Goal: Task Accomplishment & Management: Complete application form

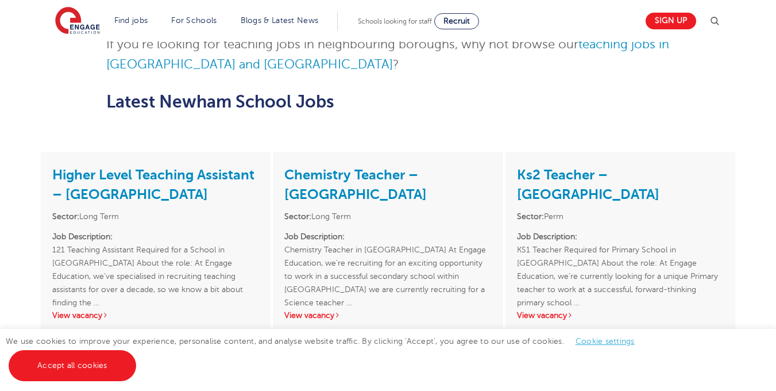
scroll to position [1374, 0]
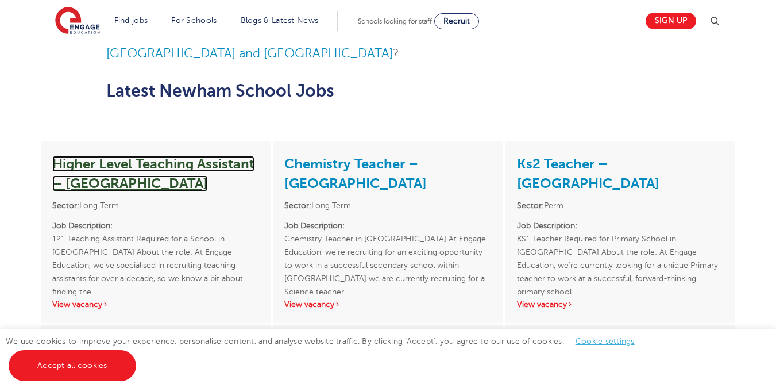
click at [199, 168] on link "Higher Level Teaching Assistant – Newham" at bounding box center [153, 174] width 202 height 36
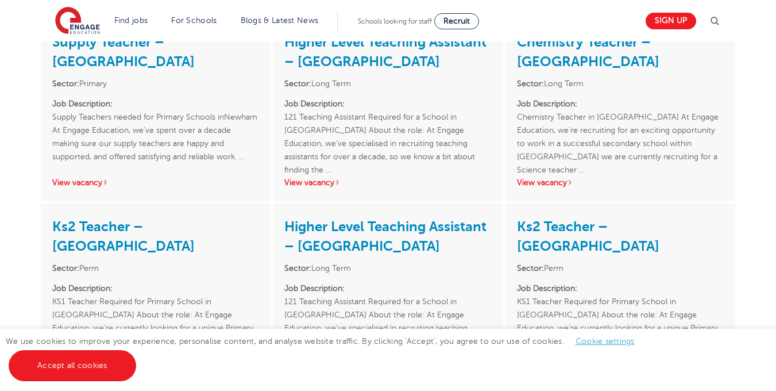
scroll to position [2561, 0]
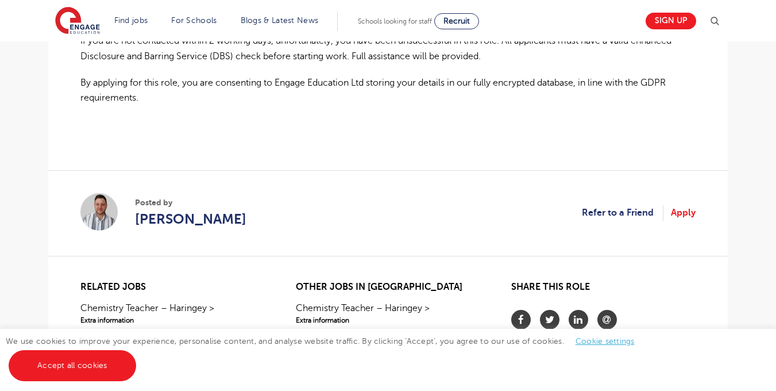
scroll to position [862, 0]
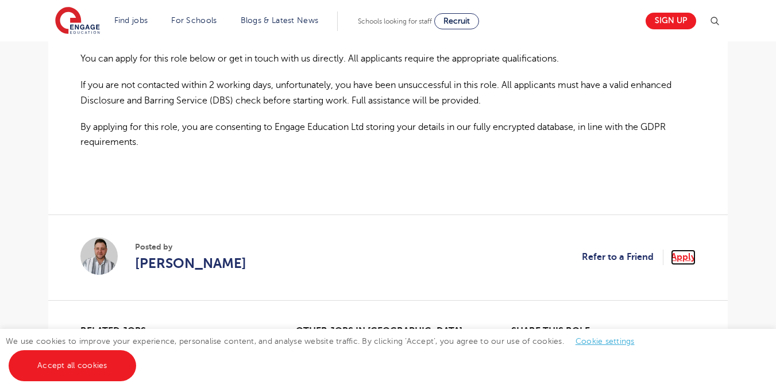
click at [678, 253] on link "Apply" at bounding box center [683, 256] width 25 height 15
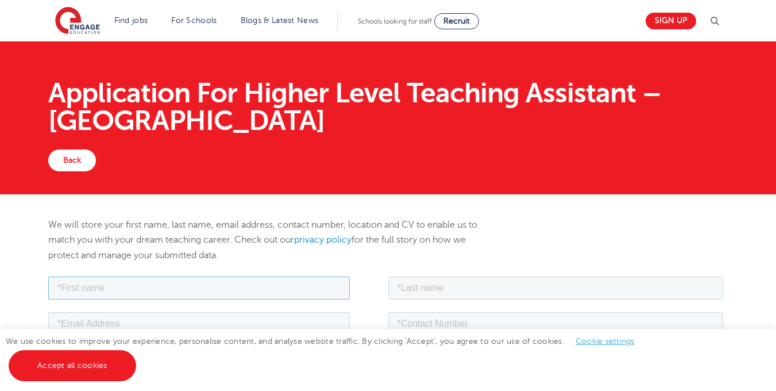
click at [235, 285] on input "text" at bounding box center [199, 287] width 302 height 23
type input "Khetsia"
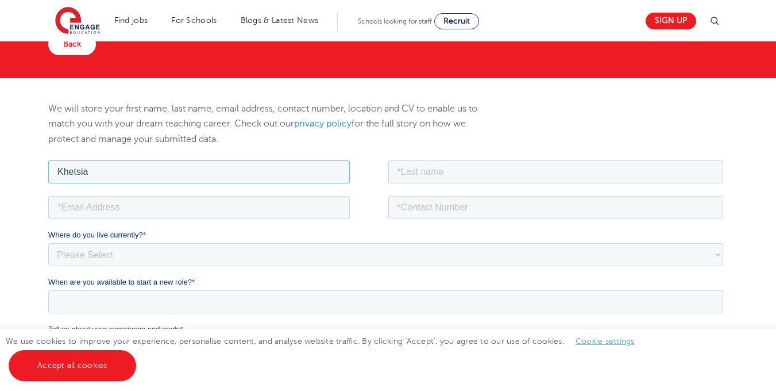
scroll to position [149, 0]
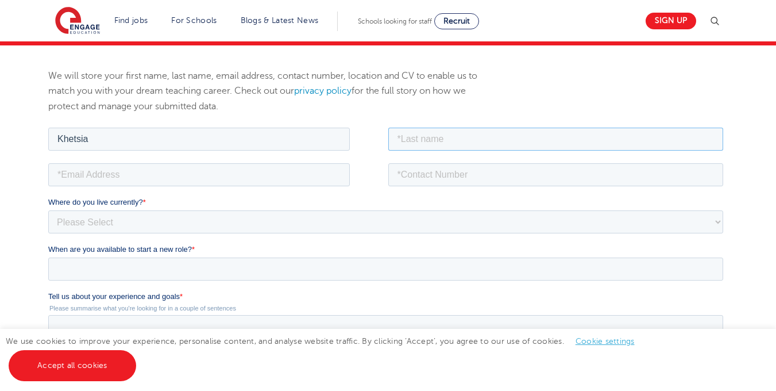
click at [428, 129] on input "text" at bounding box center [555, 138] width 335 height 23
type input "Madzou"
click at [272, 177] on input "email" at bounding box center [199, 174] width 302 height 23
click at [219, 198] on label "Where do you live currently? *" at bounding box center [387, 201] width 679 height 11
click at [219, 210] on select "Please Select [GEOGRAPHIC_DATA] [GEOGRAPHIC_DATA] [GEOGRAPHIC_DATA] [GEOGRAPHIC…" at bounding box center [385, 221] width 675 height 23
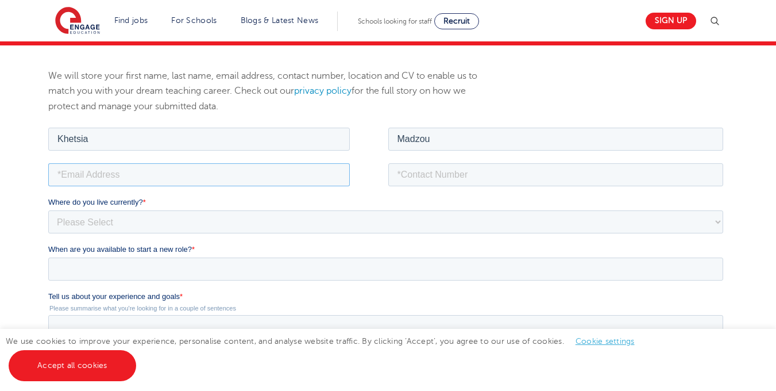
click at [198, 179] on input "email" at bounding box center [199, 174] width 302 height 23
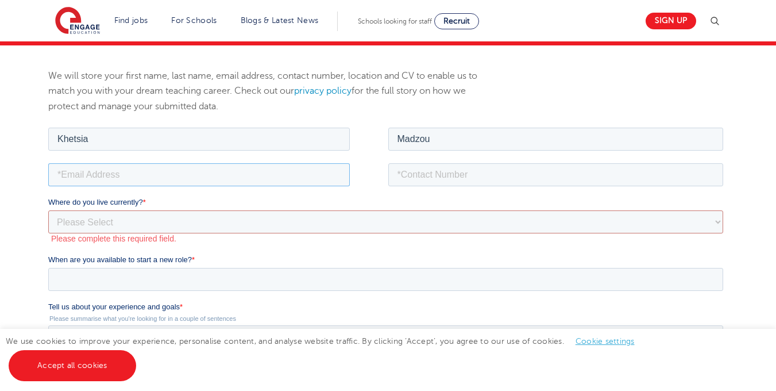
type input "[EMAIL_ADDRESS][DOMAIN_NAME]"
click at [447, 171] on input "tel" at bounding box center [555, 174] width 335 height 23
type input "[PHONE_NUMBER]"
click at [314, 205] on label "Where do you live currently? *" at bounding box center [387, 201] width 679 height 11
click at [314, 210] on select "Please Select [GEOGRAPHIC_DATA] [GEOGRAPHIC_DATA] [GEOGRAPHIC_DATA] [GEOGRAPHIC…" at bounding box center [385, 221] width 675 height 23
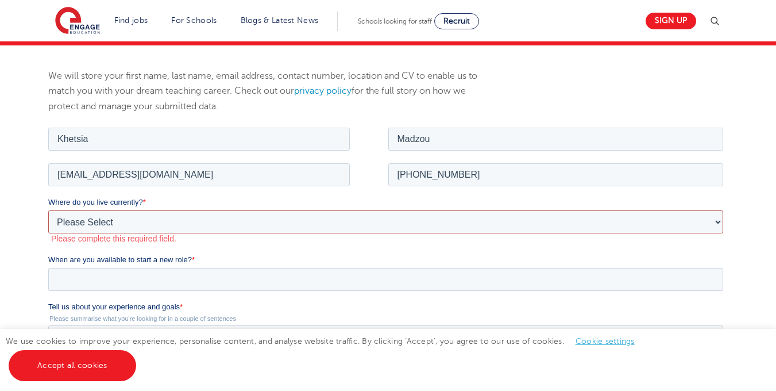
click at [296, 227] on select "Please Select [GEOGRAPHIC_DATA] [GEOGRAPHIC_DATA] [GEOGRAPHIC_DATA] [GEOGRAPHIC…" at bounding box center [385, 221] width 675 height 23
select select "UK"
click at [48, 210] on select "Please Select [GEOGRAPHIC_DATA] [GEOGRAPHIC_DATA] [GEOGRAPHIC_DATA] [GEOGRAPHIC…" at bounding box center [385, 221] width 675 height 23
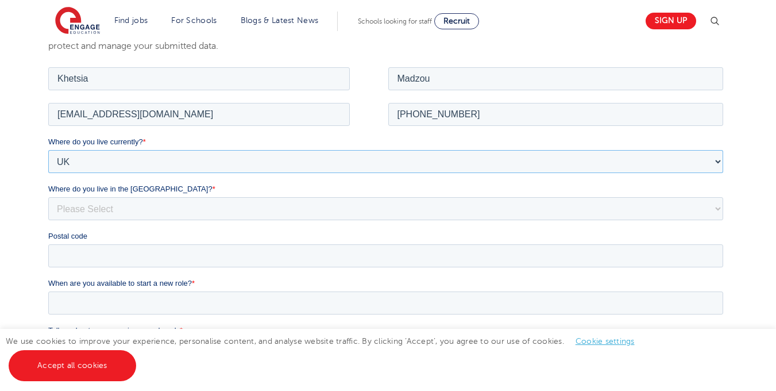
scroll to position [214, 0]
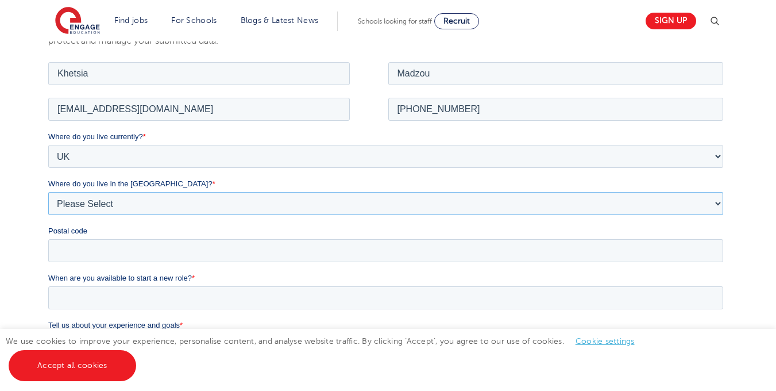
click at [279, 203] on select "Please Select Overseas [GEOGRAPHIC_DATA] [GEOGRAPHIC_DATA] [GEOGRAPHIC_DATA] [G…" at bounding box center [385, 202] width 675 height 23
select select "[GEOGRAPHIC_DATA]"
click at [48, 191] on select "Please Select Overseas [GEOGRAPHIC_DATA] [GEOGRAPHIC_DATA] [GEOGRAPHIC_DATA] [G…" at bounding box center [385, 202] width 675 height 23
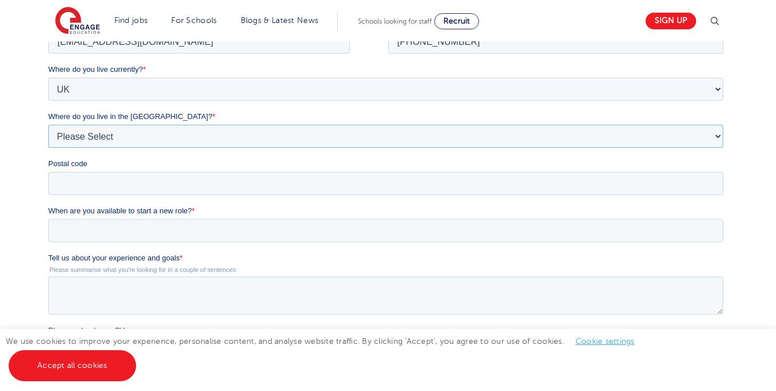
scroll to position [329, 0]
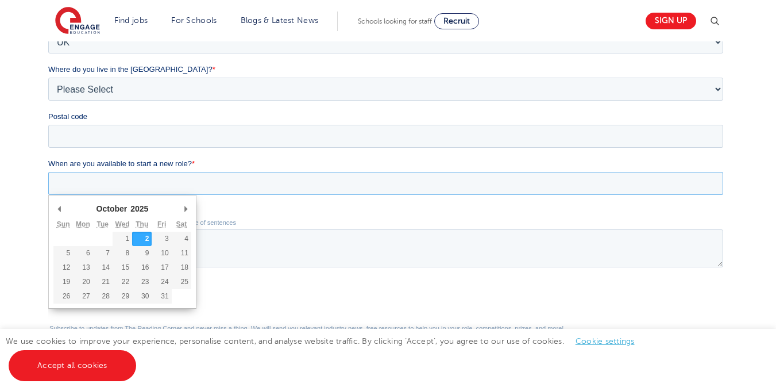
click at [203, 186] on input "When are you available to start a new role? *" at bounding box center [385, 183] width 675 height 23
type div "[DATE]"
type input "[DATE]"
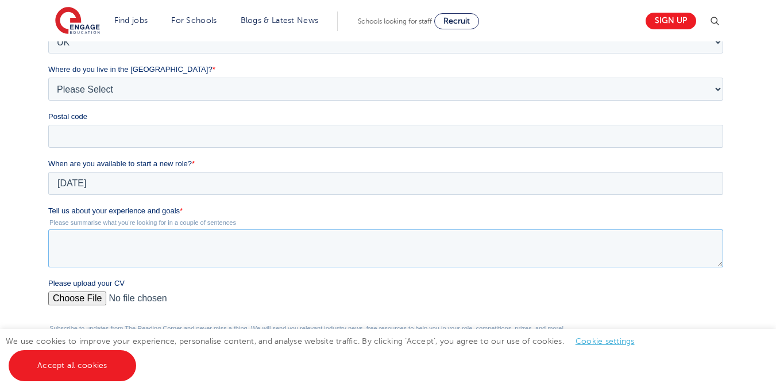
click at [118, 256] on textarea "Tell us about your experience and goals *" at bounding box center [385, 248] width 675 height 38
drag, startPoint x: 49, startPoint y: 210, endPoint x: 199, endPoint y: 214, distance: 150.0
click at [199, 214] on label "Tell us about your experience and goals *" at bounding box center [387, 210] width 679 height 11
copy label "Tell us about your experience and goals *"
drag, startPoint x: 243, startPoint y: 248, endPoint x: 0, endPoint y: 240, distance: 243.1
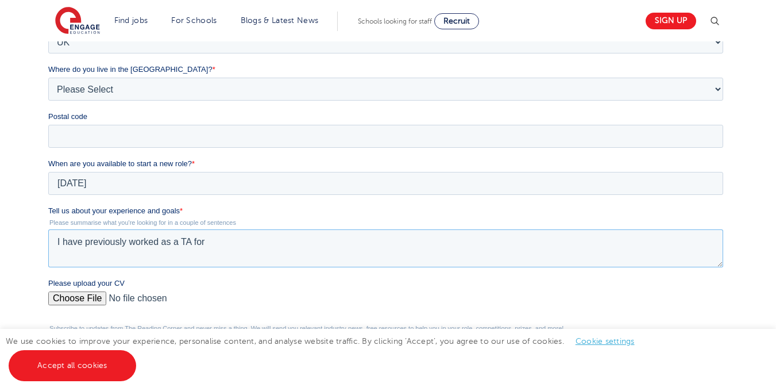
click at [48, 240] on html "Job Position Job Sector Job ID Job Number Job Owner Khetsia Madzou [EMAIL_ADDRE…" at bounding box center [387, 205] width 679 height 521
paste textarea "experience supporting people in both professional and care settings, where I de…"
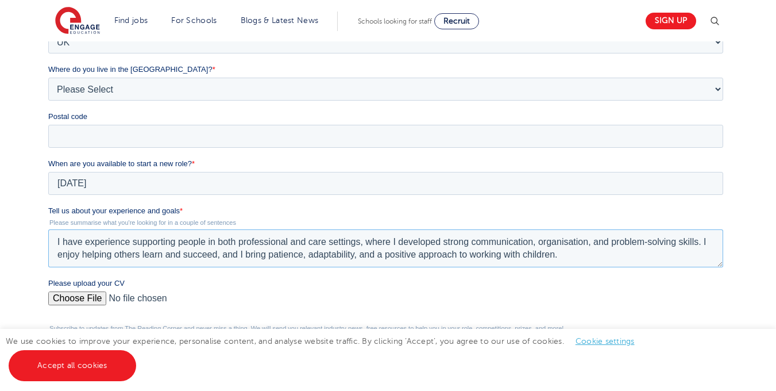
type textarea "I have experience supporting people in both professional and care settings, whe…"
click at [387, 256] on textarea "I have experience supporting people in both professional and care settings, whe…" at bounding box center [385, 248] width 675 height 38
click at [575, 258] on textarea "I have experience supporting people in both professional and care settings, whe…" at bounding box center [385, 248] width 675 height 38
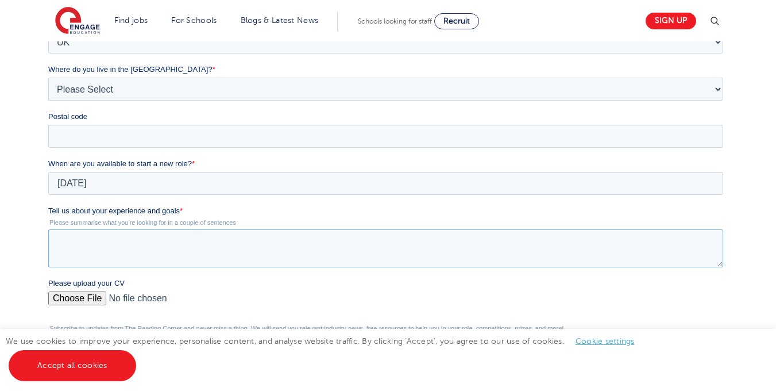
paste textarea "I have experience supporting people in professional and care settings, which ha…"
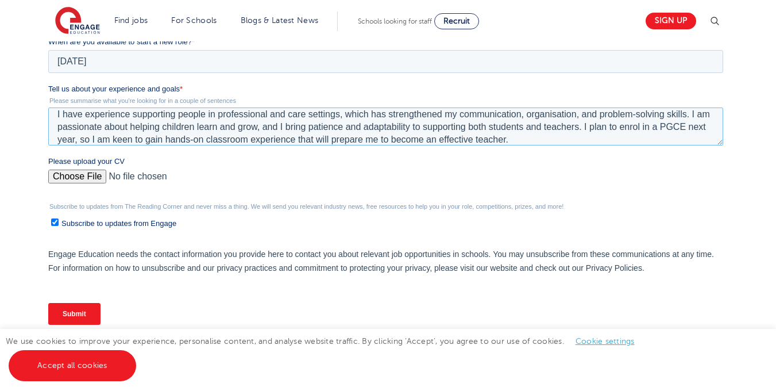
scroll to position [474, 0]
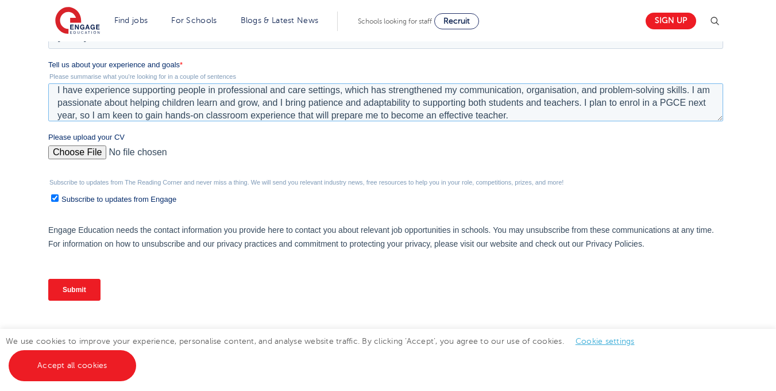
type textarea "I have experience supporting people in professional and care settings, which ha…"
click at [84, 164] on input "Please upload your CV" at bounding box center [385, 156] width 675 height 23
type input "C:\fakepath\Khetsia M CV.pdf"
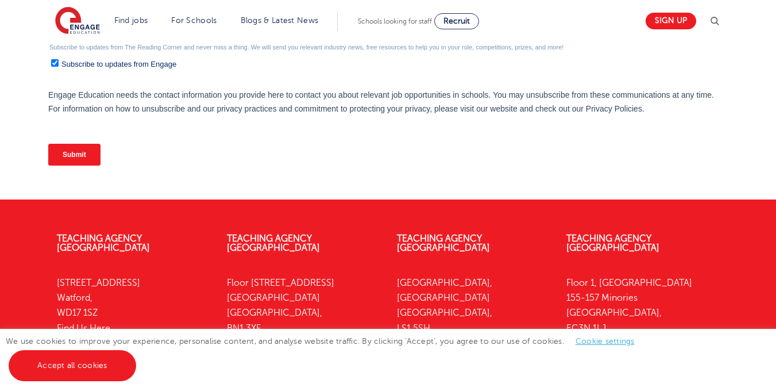
scroll to position [625, 0]
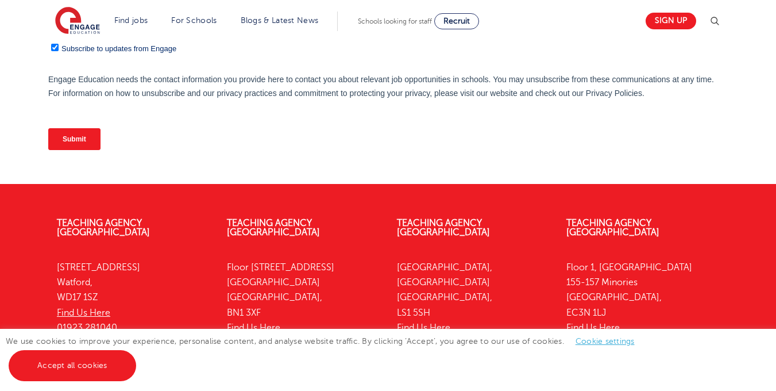
click at [91, 137] on input "Submit" at bounding box center [74, 139] width 52 height 22
